Goal: Information Seeking & Learning: Learn about a topic

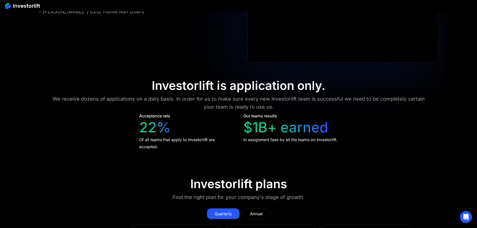
scroll to position [2360, 0]
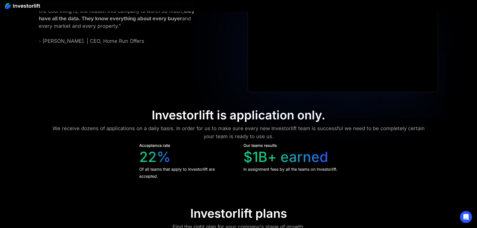
drag, startPoint x: 65, startPoint y: 176, endPoint x: 93, endPoint y: 174, distance: 28.3
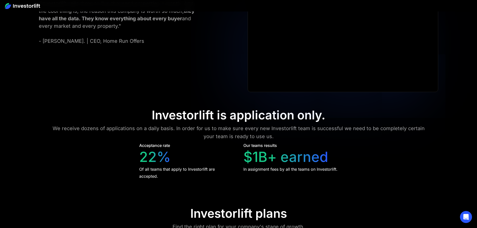
drag, startPoint x: 78, startPoint y: 213, endPoint x: 88, endPoint y: 213, distance: 9.5
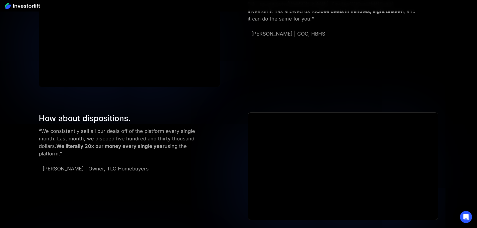
scroll to position [1810, 0]
